Goal: Find specific page/section: Find specific page/section

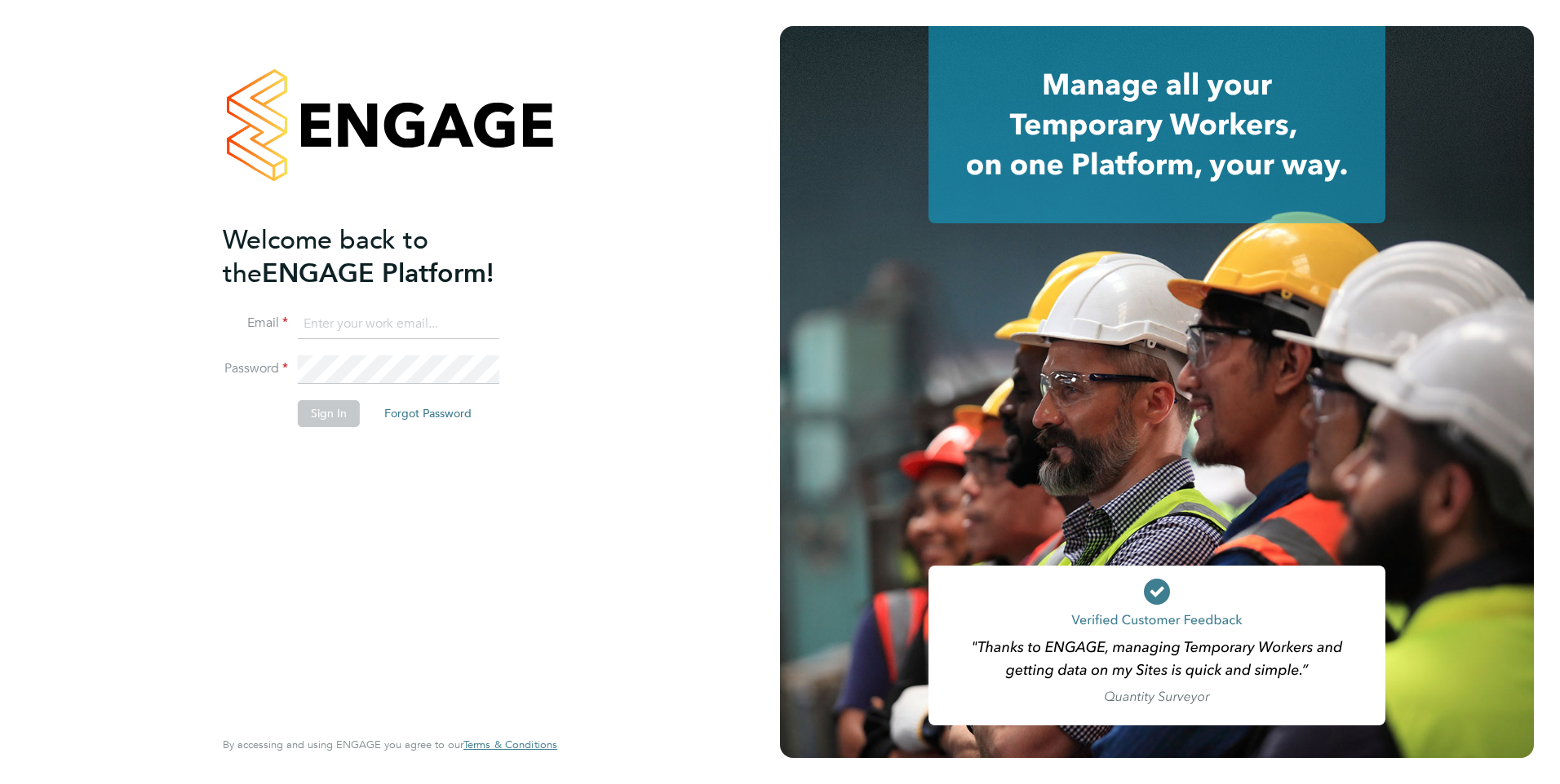
type input "[PERSON_NAME][EMAIL_ADDRESS][DOMAIN_NAME]"
click at [336, 414] on button "Sign In" at bounding box center [328, 413] width 62 height 26
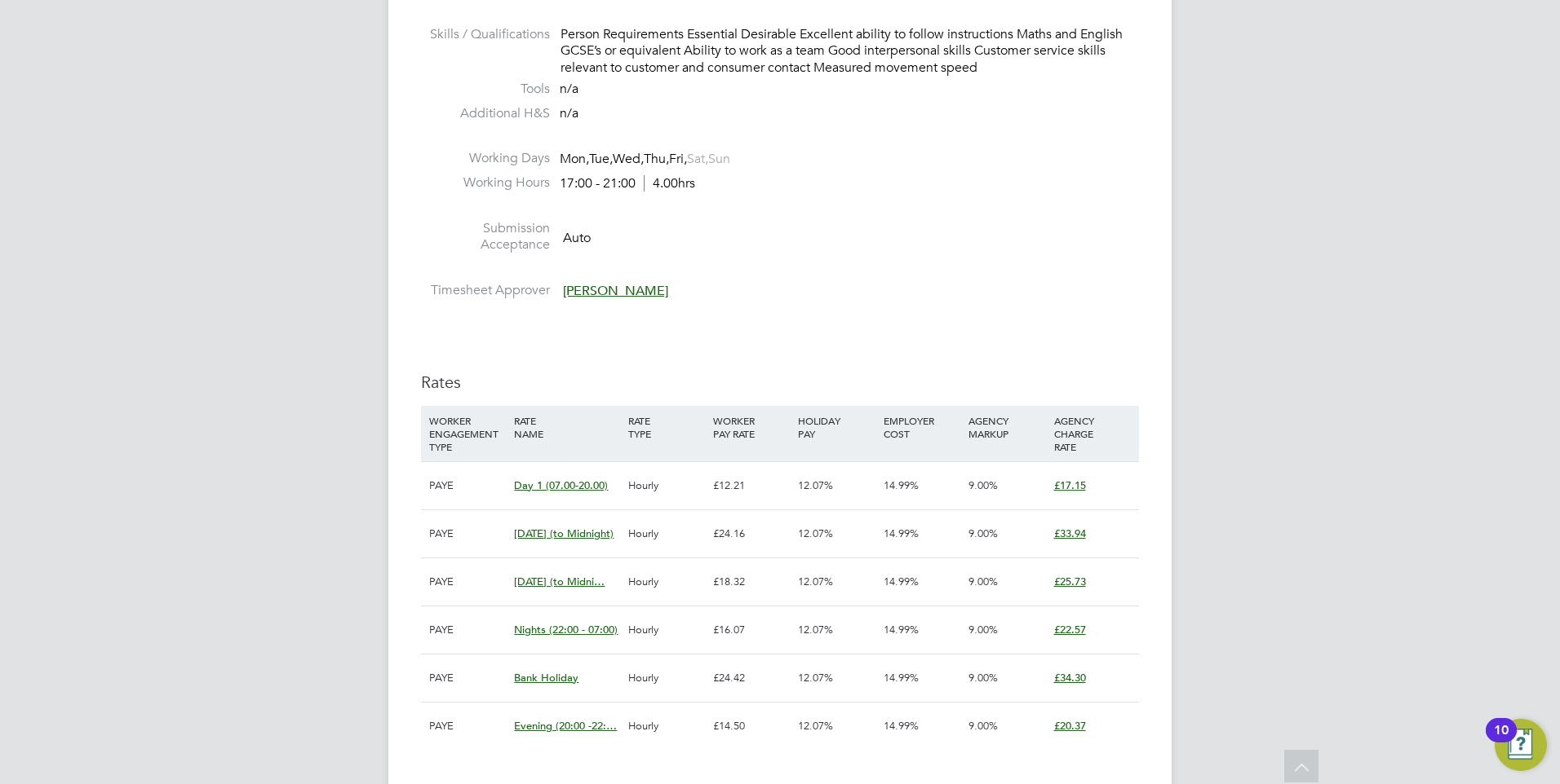
scroll to position [1468, 0]
